Goal: Task Accomplishment & Management: Use online tool/utility

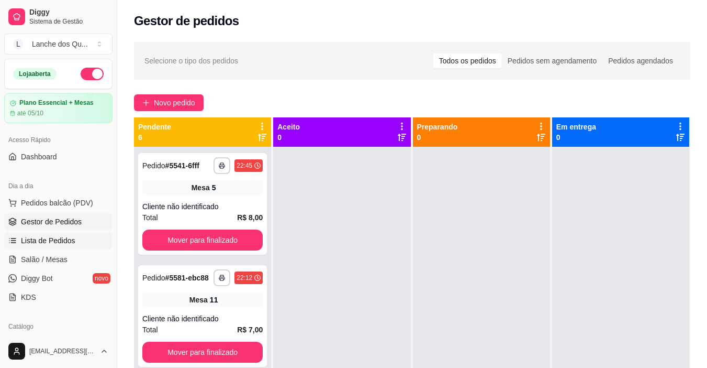
click at [66, 239] on span "Lista de Pedidos" at bounding box center [48, 240] width 54 height 10
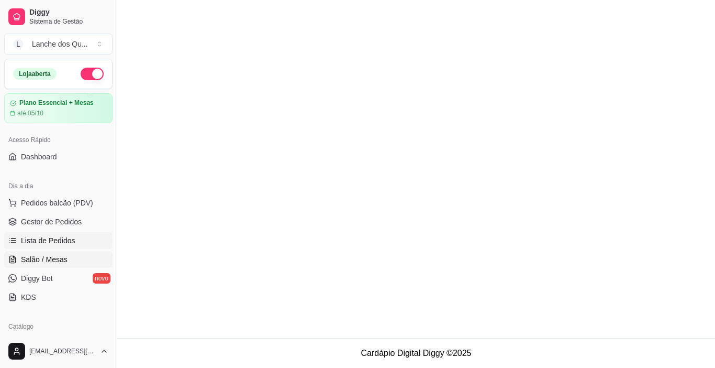
click at [58, 262] on span "Salão / Mesas" at bounding box center [44, 259] width 47 height 10
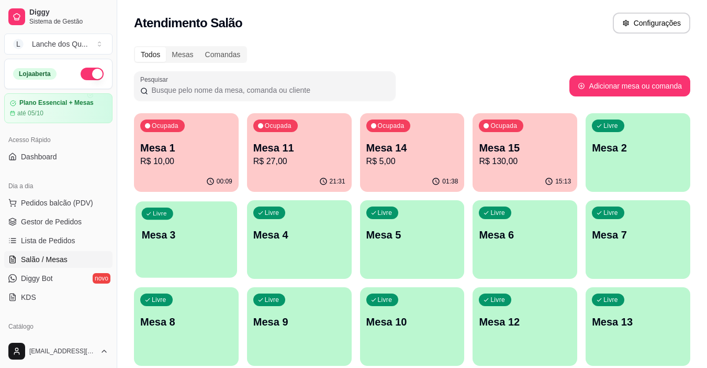
click at [202, 228] on p "Mesa 3" at bounding box center [187, 235] width 90 height 14
click at [644, 146] on p "Mesa 2" at bounding box center [638, 147] width 92 height 15
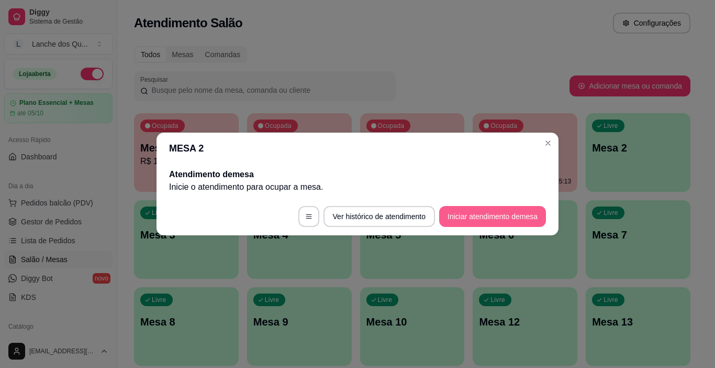
click at [472, 223] on button "Iniciar atendimento de mesa" at bounding box center [492, 216] width 107 height 21
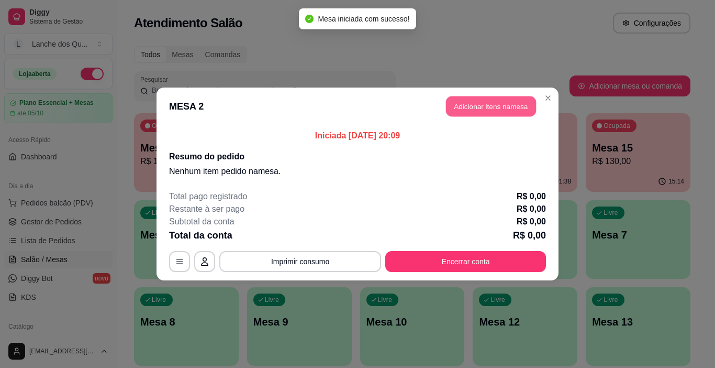
click at [507, 104] on button "Adicionar itens na mesa" at bounding box center [491, 106] width 90 height 20
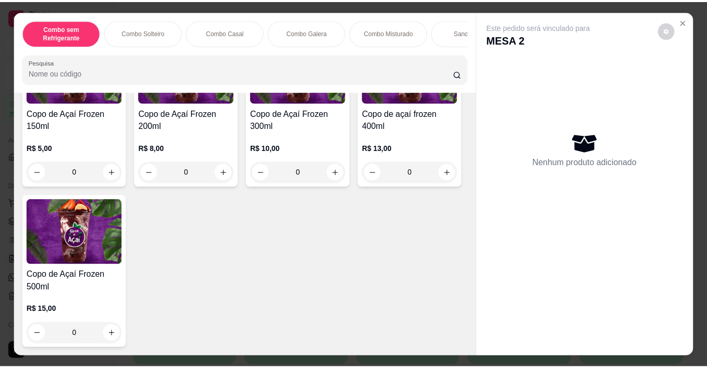
scroll to position [3560, 0]
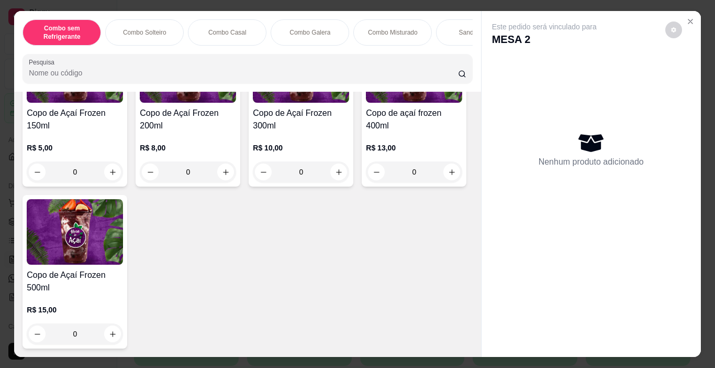
click at [93, 186] on div "Copo de Açaí Frozen 150ml R$ 5,00 0" at bounding box center [75, 109] width 105 height 153
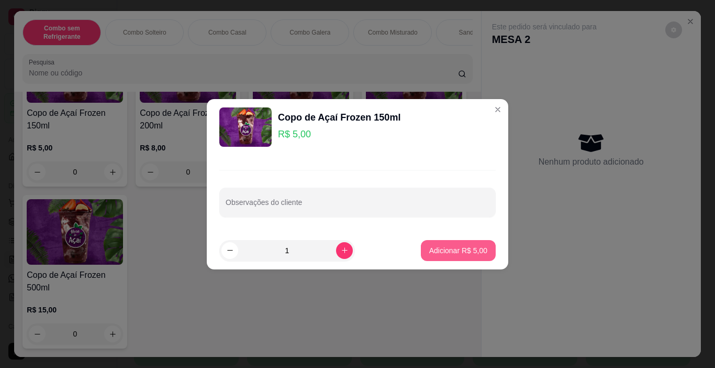
click at [432, 250] on p "Adicionar R$ 5,00" at bounding box center [458, 250] width 58 height 10
type input "1"
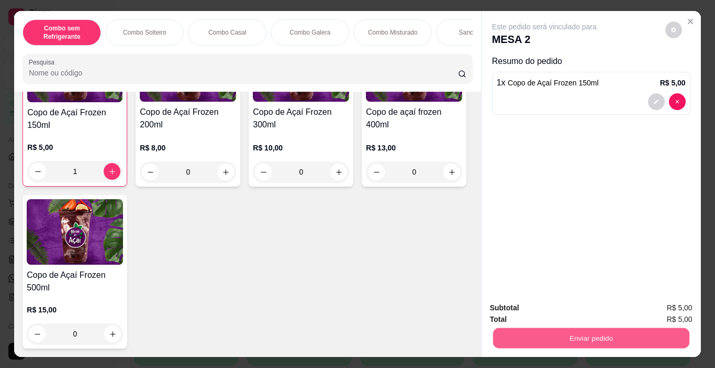
click at [593, 328] on button "Enviar pedido" at bounding box center [591, 338] width 196 height 20
click at [562, 310] on button "Não registrar e enviar pedido" at bounding box center [556, 308] width 109 height 20
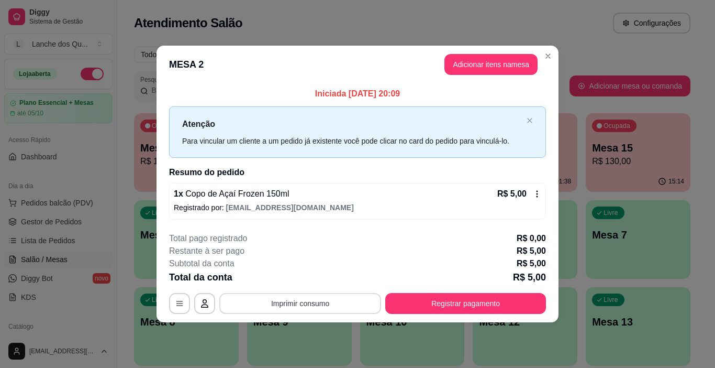
click at [302, 303] on button "Imprimir consumo" at bounding box center [300, 303] width 162 height 21
click at [317, 278] on button "IMPRESSORA" at bounding box center [303, 278] width 73 height 16
click at [463, 304] on button "Registrar pagamento" at bounding box center [465, 303] width 161 height 21
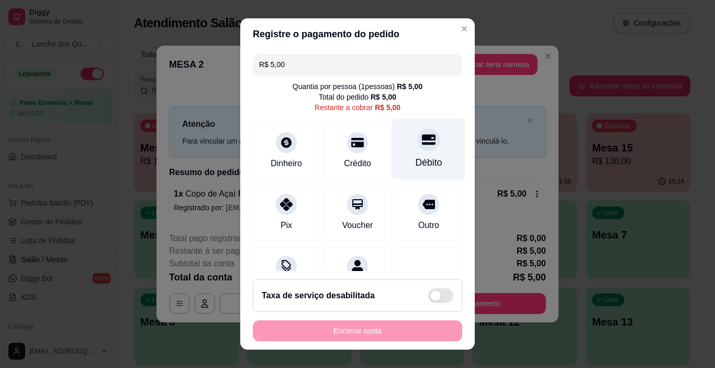
click at [417, 144] on div at bounding box center [428, 139] width 23 height 23
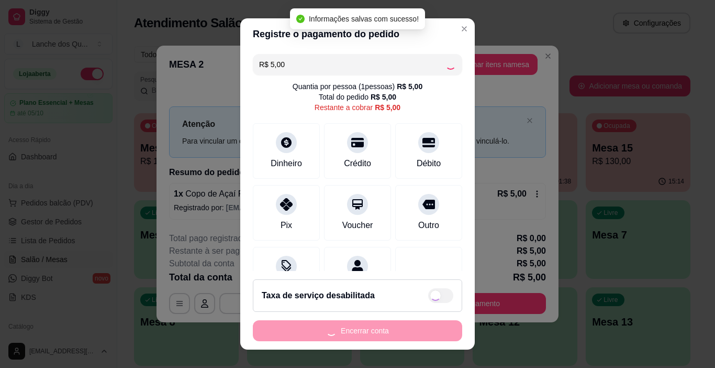
type input "R$ 0,00"
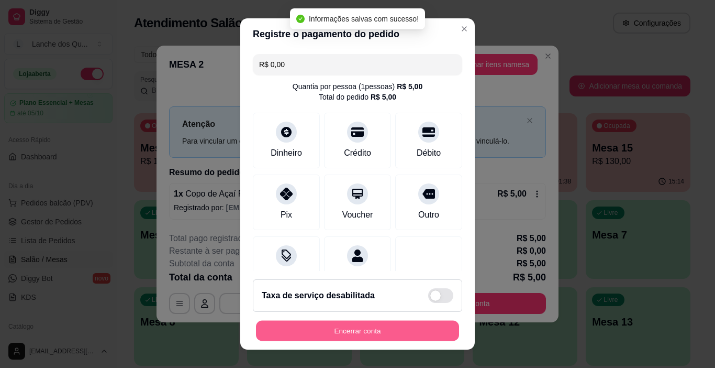
click at [338, 332] on button "Encerrar conta" at bounding box center [357, 330] width 203 height 20
